Goal: Task Accomplishment & Management: Use online tool/utility

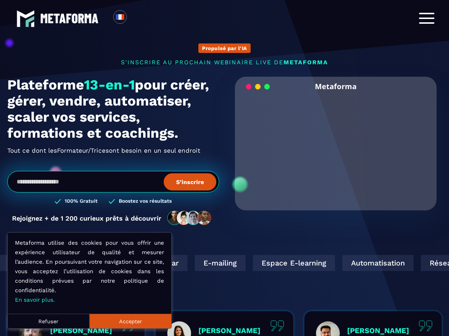
click at [424, 17] on div at bounding box center [426, 18] width 15 height 11
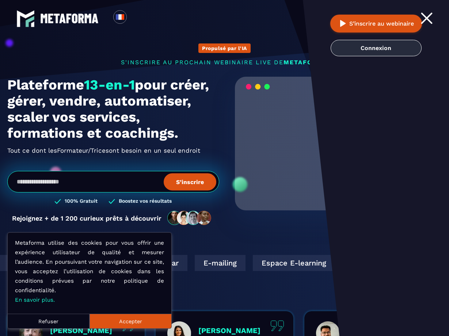
click at [396, 45] on link "Connexion" at bounding box center [376, 48] width 91 height 16
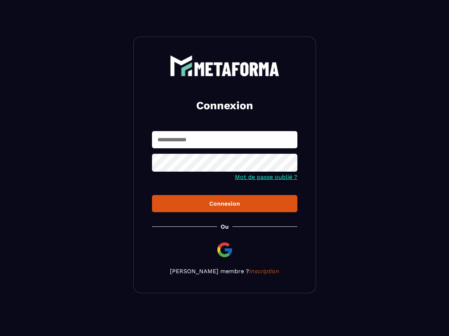
type input "**********"
click at [224, 204] on button "Connexion" at bounding box center [224, 203] width 145 height 17
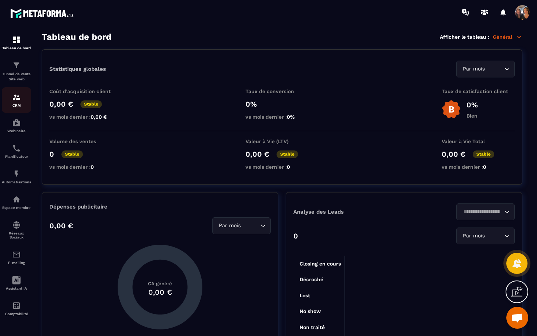
click at [15, 103] on p "CRM" at bounding box center [16, 105] width 29 height 4
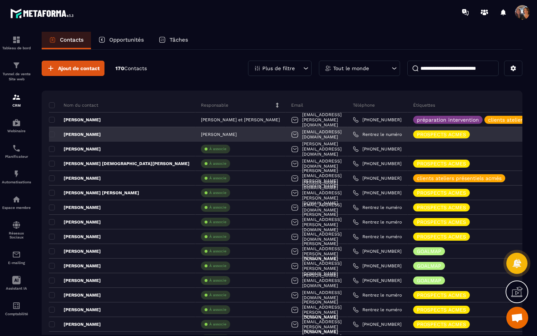
click at [92, 136] on p "[PERSON_NAME]" at bounding box center [75, 135] width 52 height 6
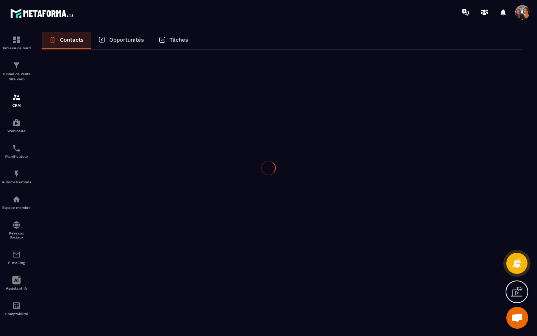
click at [92, 136] on div at bounding box center [268, 168] width 537 height 336
